Goal: Transaction & Acquisition: Book appointment/travel/reservation

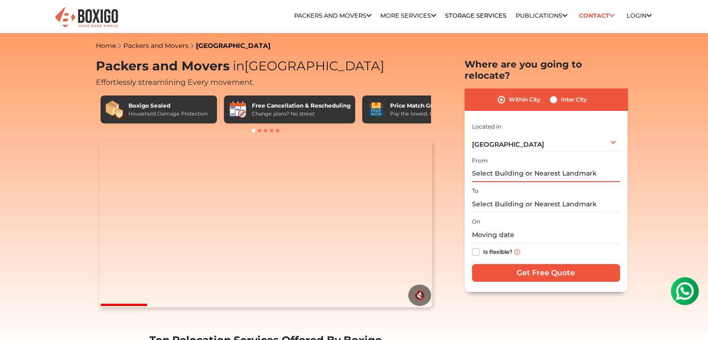
click at [553, 166] on input "text" at bounding box center [546, 174] width 148 height 16
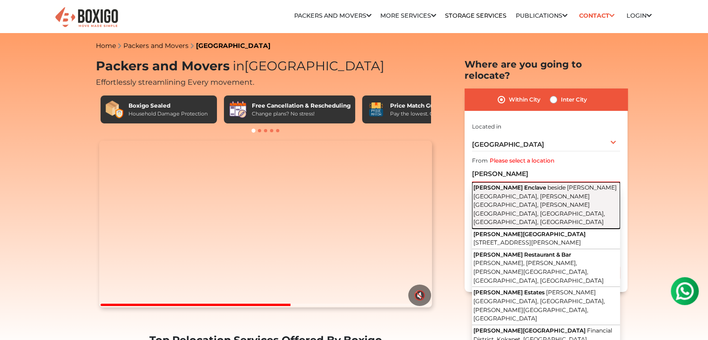
click at [548, 184] on span "beside [PERSON_NAME][GEOGRAPHIC_DATA], [PERSON_NAME][GEOGRAPHIC_DATA], [PERSON_…" at bounding box center [544, 204] width 143 height 41
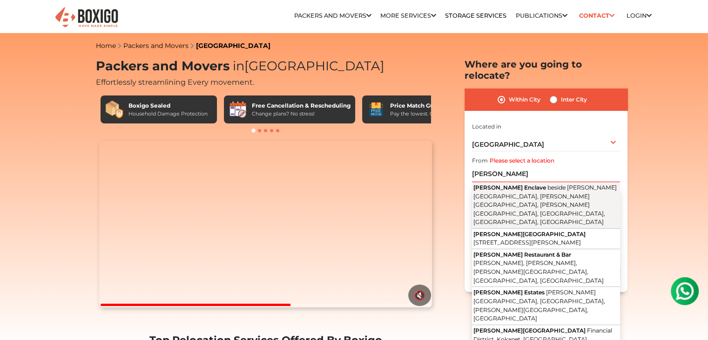
type input "[PERSON_NAME] Enclave, beside [PERSON_NAME][GEOGRAPHIC_DATA], [PERSON_NAME][GEO…"
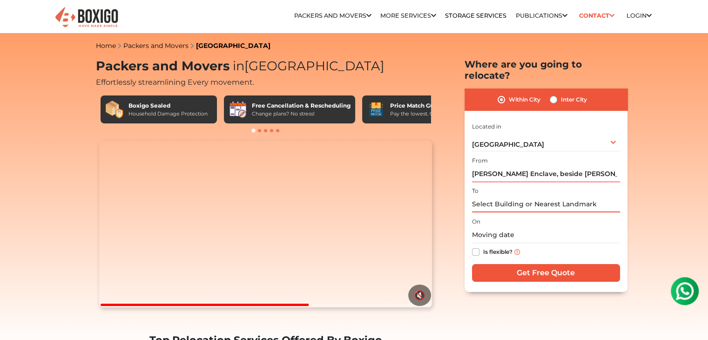
click at [509, 196] on input "text" at bounding box center [546, 204] width 148 height 16
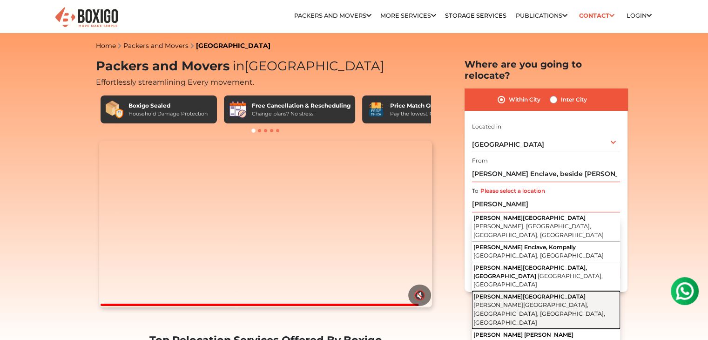
click at [564, 291] on button "Satyam Heights Road Satyam Valley, Whisper Valley, Hyderabad, Telangana" at bounding box center [546, 310] width 148 height 38
type input "[PERSON_NAME][GEOGRAPHIC_DATA], [PERSON_NAME][GEOGRAPHIC_DATA], [GEOGRAPHIC_DAT…"
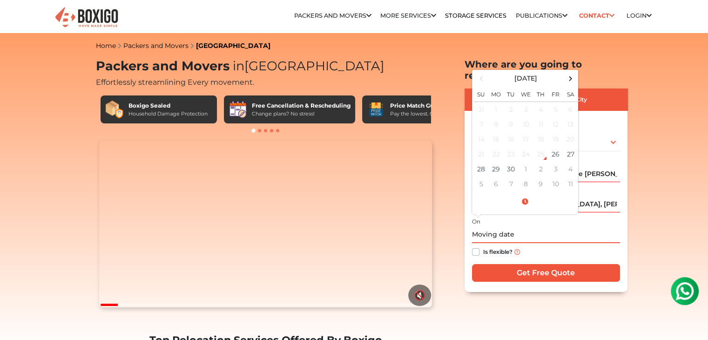
click at [512, 227] on input "text" at bounding box center [546, 235] width 148 height 16
click at [573, 147] on td "27" at bounding box center [570, 154] width 15 height 15
click at [480, 162] on td "28" at bounding box center [481, 169] width 15 height 15
type input "09/28/2025 12:00 AM"
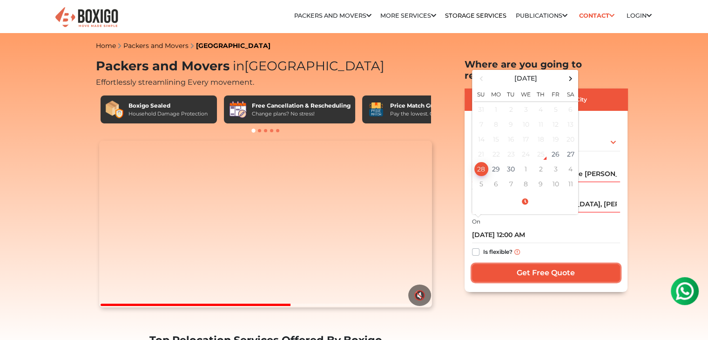
click at [533, 265] on input "Get Free Quote" at bounding box center [546, 273] width 148 height 18
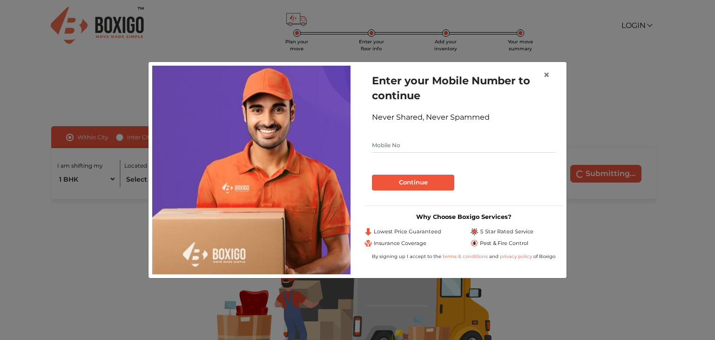
click at [380, 149] on input "text" at bounding box center [463, 145] width 183 height 15
click at [546, 75] on span "×" at bounding box center [546, 74] width 7 height 13
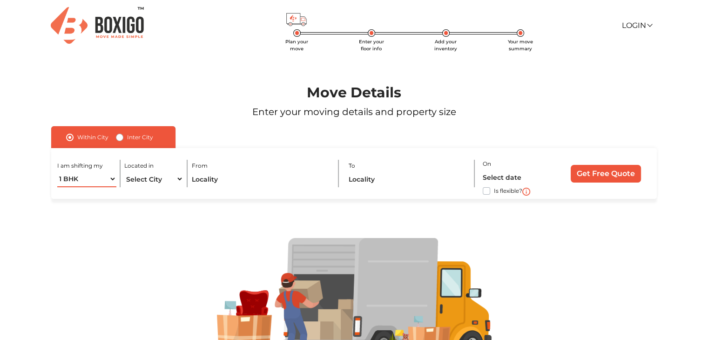
click at [110, 179] on select "1 BHK 2 BHK 3 BHK 3 + BHK FEW ITEMS" at bounding box center [86, 179] width 59 height 16
select select "2 BHK"
click at [57, 171] on select "1 BHK 2 BHK 3 BHK 3 + BHK FEW ITEMS" at bounding box center [86, 179] width 59 height 16
click at [179, 178] on select "Select City [GEOGRAPHIC_DATA] [GEOGRAPHIC_DATA] [GEOGRAPHIC_DATA] [GEOGRAPHIC_D…" at bounding box center [153, 179] width 59 height 16
select select "[GEOGRAPHIC_DATA]"
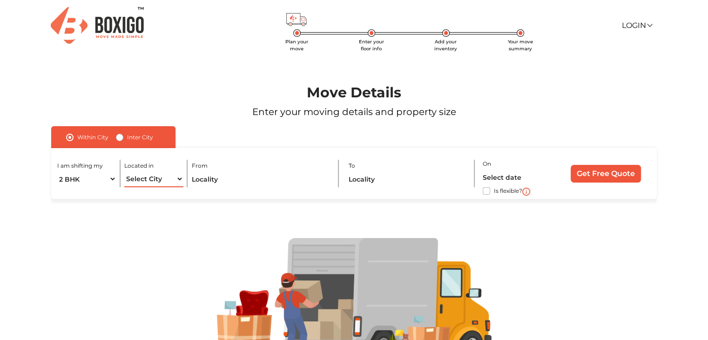
click at [124, 171] on select "Select City [GEOGRAPHIC_DATA] [GEOGRAPHIC_DATA] [GEOGRAPHIC_DATA] [GEOGRAPHIC_D…" at bounding box center [153, 179] width 59 height 16
click at [229, 175] on input "text" at bounding box center [261, 179] width 139 height 16
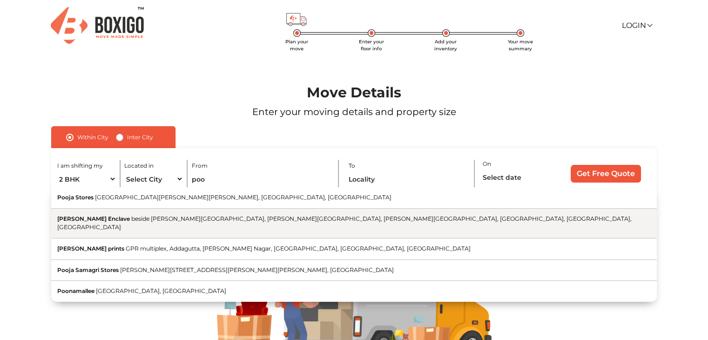
click at [218, 217] on span "beside [PERSON_NAME][GEOGRAPHIC_DATA], [PERSON_NAME][GEOGRAPHIC_DATA], [PERSON_…" at bounding box center [344, 223] width 574 height 16
type input "[PERSON_NAME] Enclave, beside [PERSON_NAME][GEOGRAPHIC_DATA], [PERSON_NAME][GEO…"
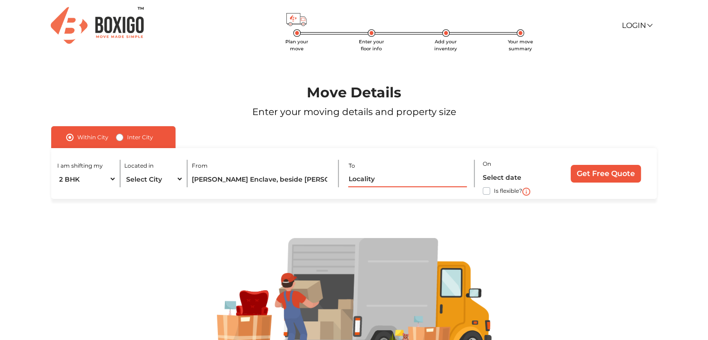
click at [359, 177] on input "text" at bounding box center [407, 179] width 119 height 16
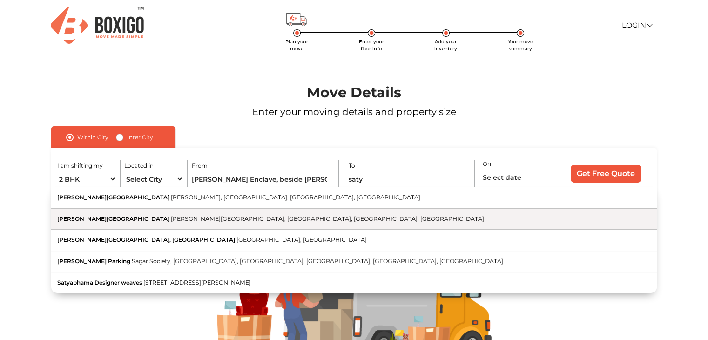
click at [238, 217] on span "[PERSON_NAME][GEOGRAPHIC_DATA], [GEOGRAPHIC_DATA], [GEOGRAPHIC_DATA], [GEOGRAPH…" at bounding box center [327, 218] width 313 height 7
type input "[PERSON_NAME][GEOGRAPHIC_DATA], [PERSON_NAME][GEOGRAPHIC_DATA], [GEOGRAPHIC_DAT…"
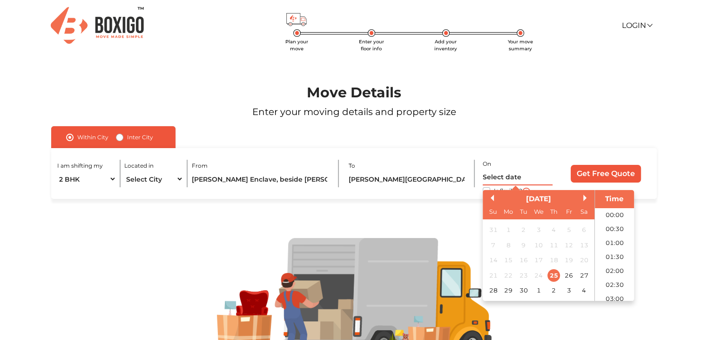
scroll to position [226, 0]
click at [504, 175] on input "text" at bounding box center [518, 177] width 70 height 16
click at [583, 276] on div "27" at bounding box center [584, 275] width 13 height 13
type input "[DATE] 12:00 AM"
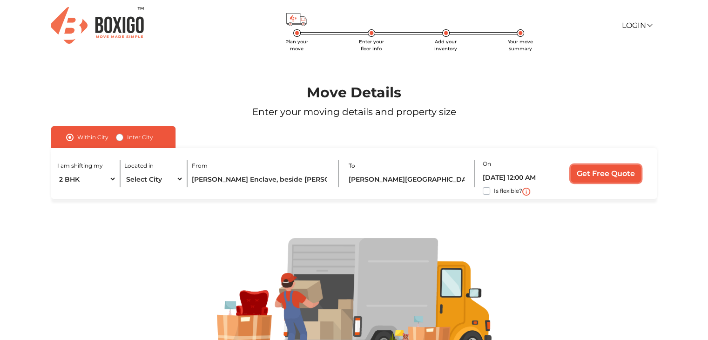
click at [610, 176] on input "Get Free Quote" at bounding box center [606, 174] width 70 height 18
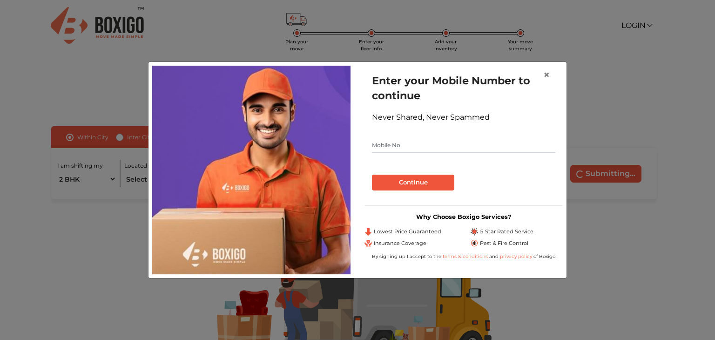
click at [499, 149] on input "text" at bounding box center [463, 145] width 183 height 15
type input "9000502220"
click at [419, 179] on button "Continue" at bounding box center [413, 183] width 82 height 16
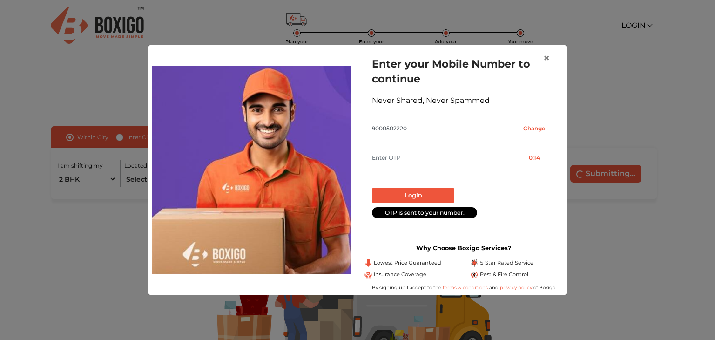
click at [473, 159] on input "text" at bounding box center [442, 157] width 141 height 15
type input "3145"
click at [414, 191] on button "Login" at bounding box center [413, 196] width 82 height 16
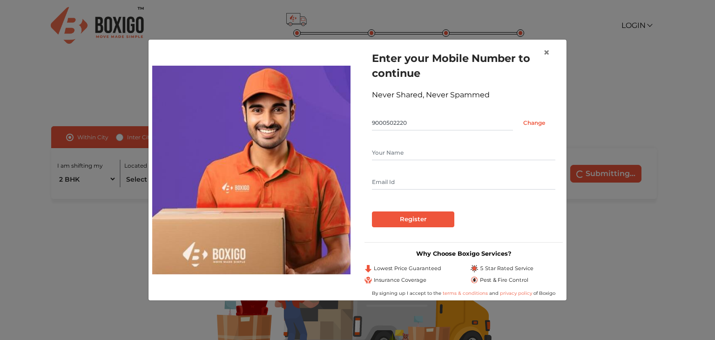
click at [385, 147] on input "text" at bounding box center [463, 152] width 183 height 15
type input "[PERSON_NAME]"
click at [405, 180] on input "text" at bounding box center [463, 182] width 183 height 15
type input "[PERSON_NAME][EMAIL_ADDRESS][DOMAIN_NAME]"
click at [411, 216] on input "Register" at bounding box center [413, 219] width 82 height 16
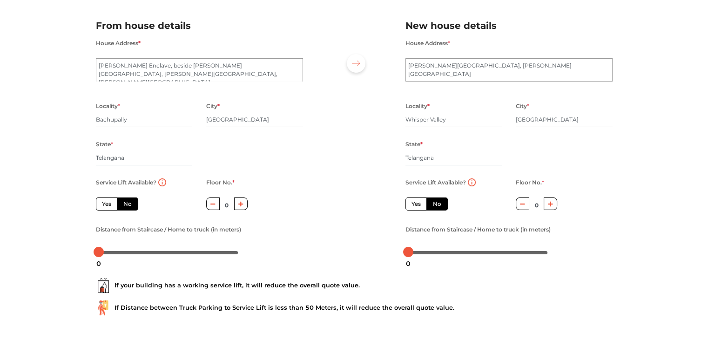
scroll to position [60, 0]
click at [240, 202] on icon "button" at bounding box center [240, 203] width 5 height 5
type input "1"
click at [552, 203] on icon "button" at bounding box center [550, 204] width 5 height 6
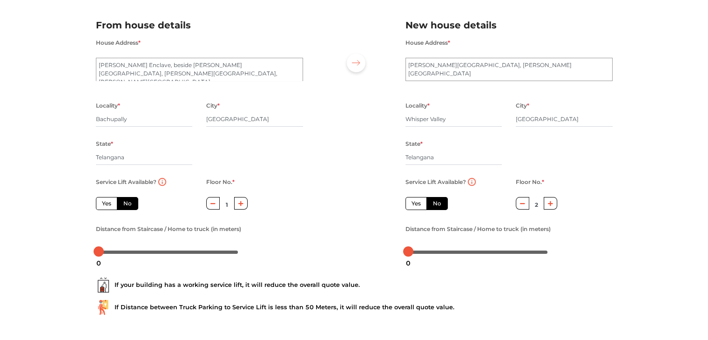
click at [552, 203] on icon "button" at bounding box center [550, 204] width 5 height 6
type input "3"
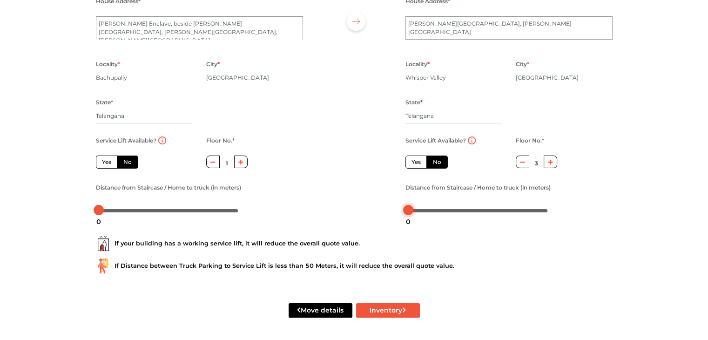
click at [413, 209] on div at bounding box center [408, 210] width 10 height 10
click at [415, 211] on div at bounding box center [478, 210] width 140 height 6
click at [102, 209] on div at bounding box center [99, 210] width 10 height 10
click at [104, 210] on div at bounding box center [169, 210] width 140 height 6
click at [100, 210] on div at bounding box center [104, 210] width 10 height 10
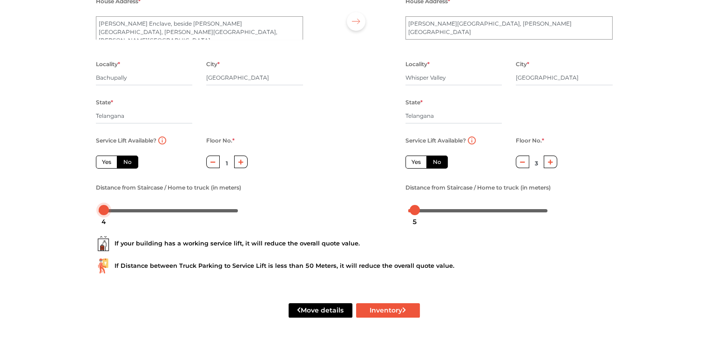
click at [101, 210] on div at bounding box center [104, 210] width 10 height 10
click at [394, 310] on button "Inventory" at bounding box center [388, 310] width 64 height 14
radio input "true"
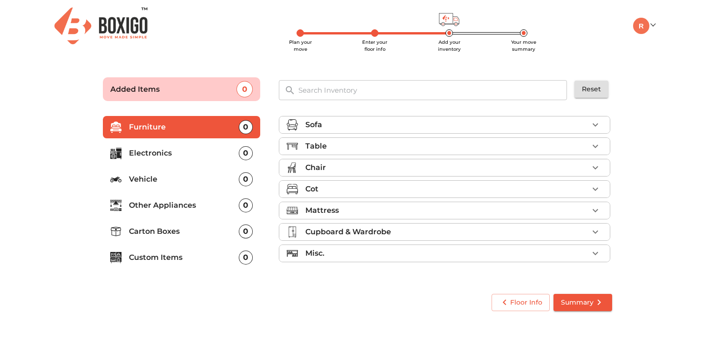
click at [418, 145] on div "Table" at bounding box center [446, 146] width 283 height 11
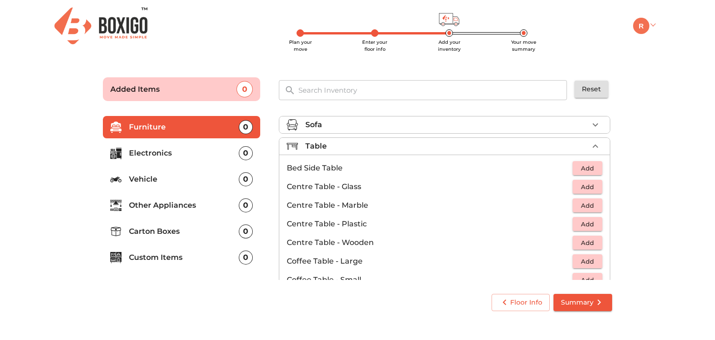
click at [648, 23] on img at bounding box center [641, 26] width 16 height 16
click at [674, 55] on link "My Profile" at bounding box center [670, 55] width 74 height 17
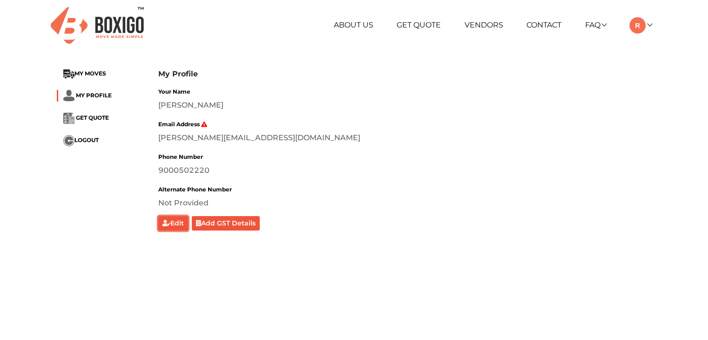
click at [177, 224] on button "Edit" at bounding box center [173, 223] width 30 height 14
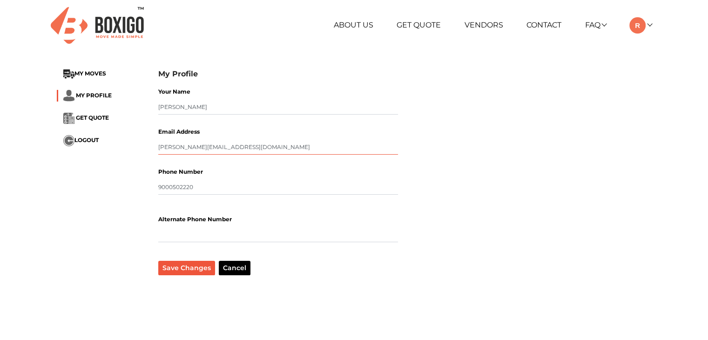
drag, startPoint x: 269, startPoint y: 144, endPoint x: 88, endPoint y: 142, distance: 181.1
click at [88, 142] on div "My Profile MY MOVES MY PROFILE GET QUOTE LOGOUT My Profile Your Name [PERSON_NA…" at bounding box center [354, 172] width 609 height 220
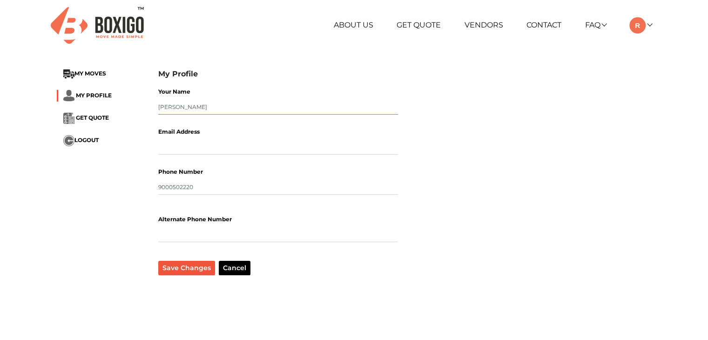
drag, startPoint x: 192, startPoint y: 106, endPoint x: 121, endPoint y: 110, distance: 70.9
click at [121, 110] on div "My Profile MY MOVES MY PROFILE GET QUOTE LOGOUT My Profile Your Name [PERSON_NA…" at bounding box center [354, 172] width 609 height 220
drag, startPoint x: 199, startPoint y: 188, endPoint x: 106, endPoint y: 189, distance: 93.6
click at [106, 189] on div "My Profile MY MOVES MY PROFILE GET QUOTE LOGOUT My Profile Your Name Email Addr…" at bounding box center [354, 172] width 609 height 220
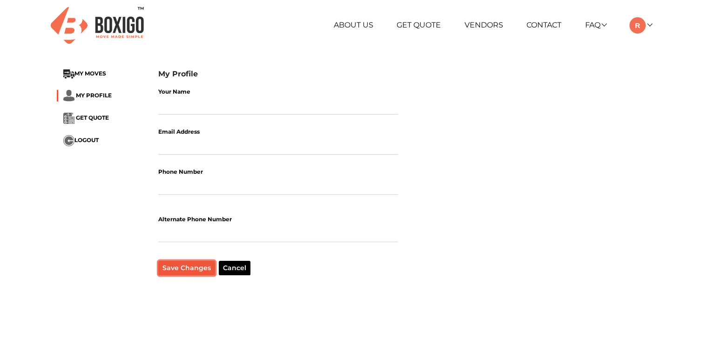
click at [186, 270] on button "Save Changes" at bounding box center [186, 268] width 57 height 14
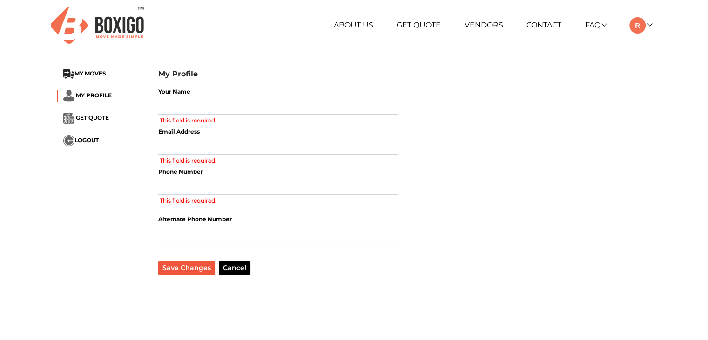
click at [86, 141] on span "LOGOUT" at bounding box center [86, 139] width 24 height 7
